Goal: Navigation & Orientation: Find specific page/section

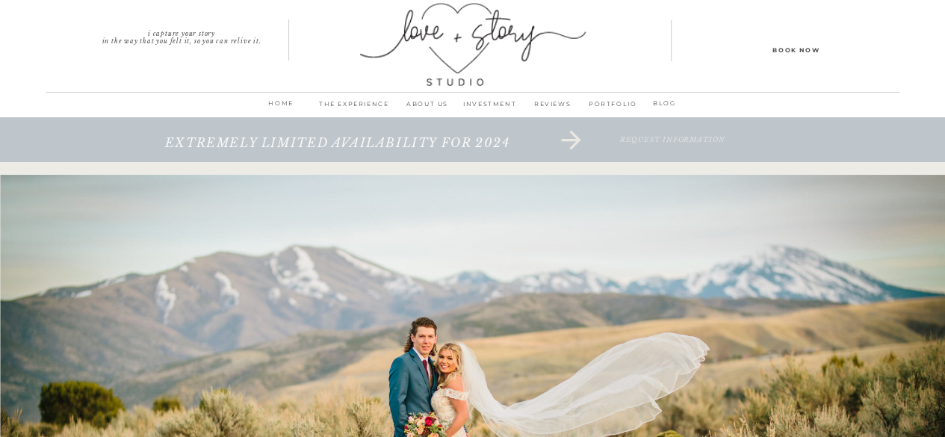
click at [413, 105] on p "ABOUT us" at bounding box center [428, 108] width 62 height 21
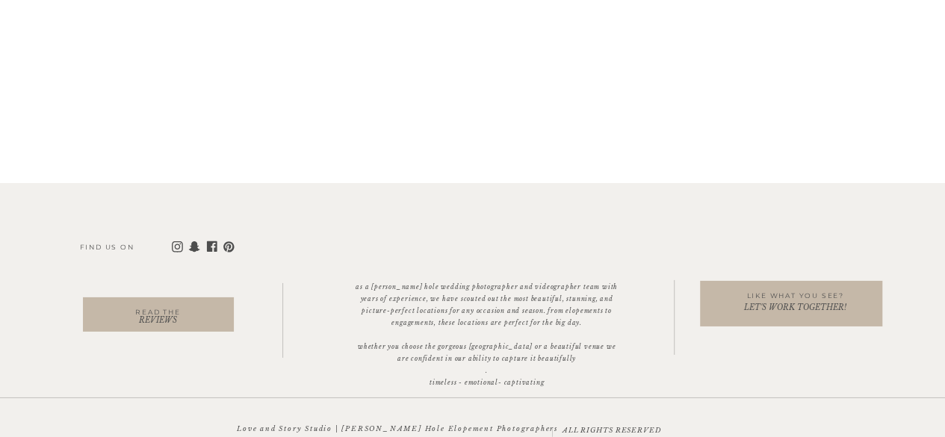
scroll to position [7999, 0]
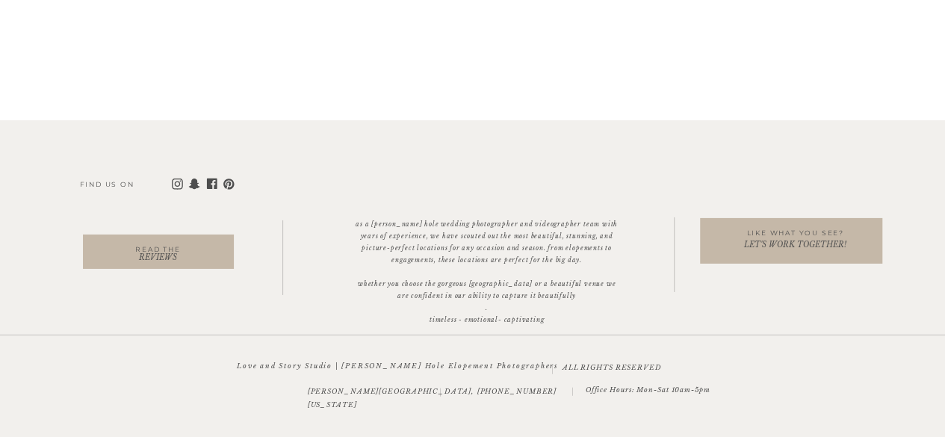
click at [179, 182] on icon at bounding box center [176, 184] width 11 height 11
